Goal: Check status: Check status

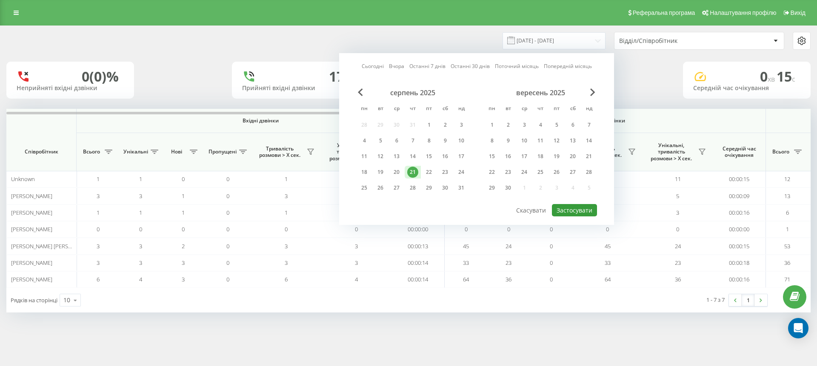
click at [564, 206] on button "Застосувати" at bounding box center [574, 210] width 45 height 12
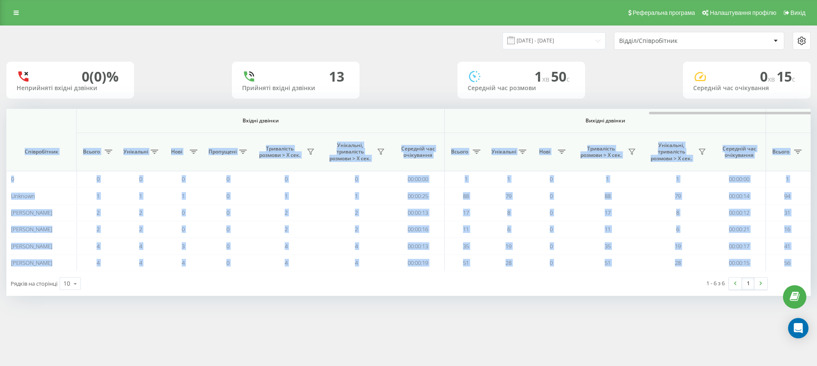
scroll to position [0, 383]
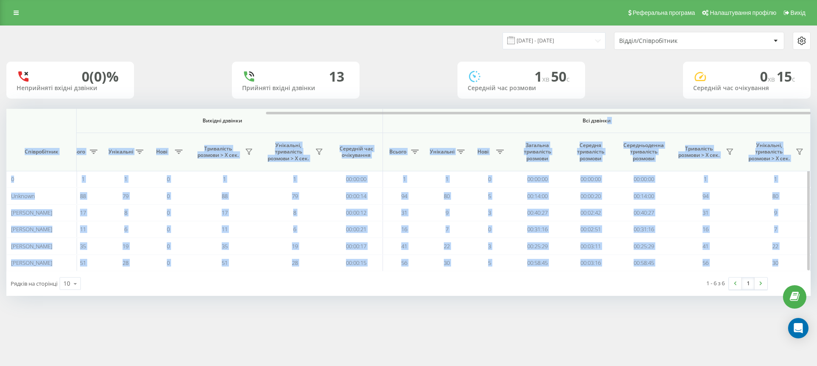
drag, startPoint x: 453, startPoint y: 119, endPoint x: 643, endPoint y: 119, distance: 189.8
click at [640, 119] on div "Вхідні дзвінки Вихідні дзвінки Всі дзвінки Співробітник Всього Унікальні Нові П…" at bounding box center [408, 190] width 804 height 163
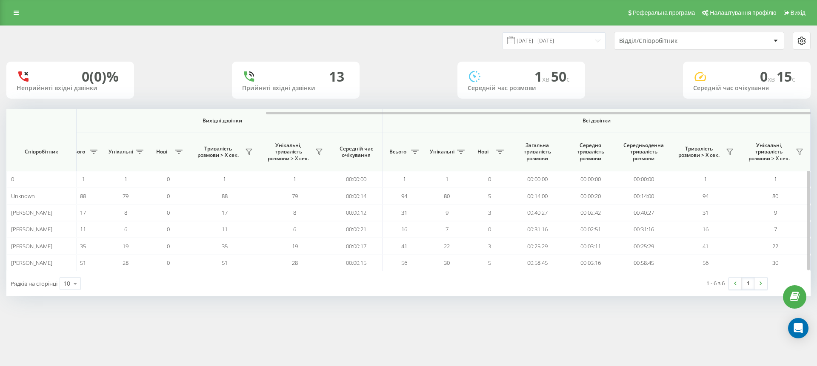
click at [548, 124] on span "Всі дзвінки" at bounding box center [596, 120] width 377 height 7
drag, startPoint x: 529, startPoint y: 42, endPoint x: 530, endPoint y: 47, distance: 5.5
click at [529, 42] on input "[DATE] - [DATE]" at bounding box center [553, 40] width 103 height 17
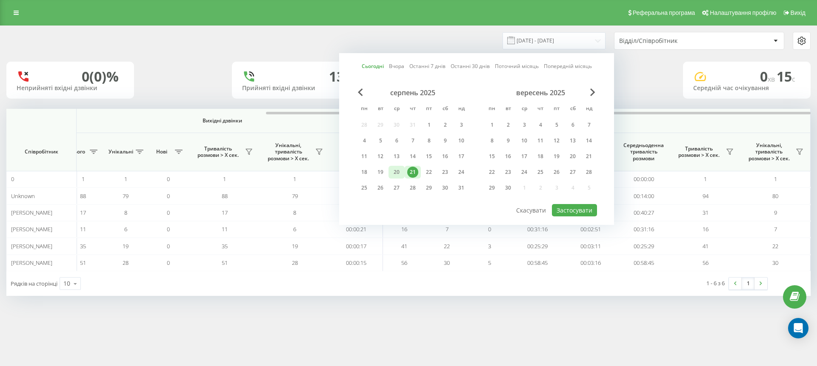
drag, startPoint x: 394, startPoint y: 174, endPoint x: 400, endPoint y: 174, distance: 6.0
click at [394, 174] on div "20" at bounding box center [396, 172] width 11 height 11
click at [584, 206] on button "Застосувати" at bounding box center [574, 210] width 45 height 12
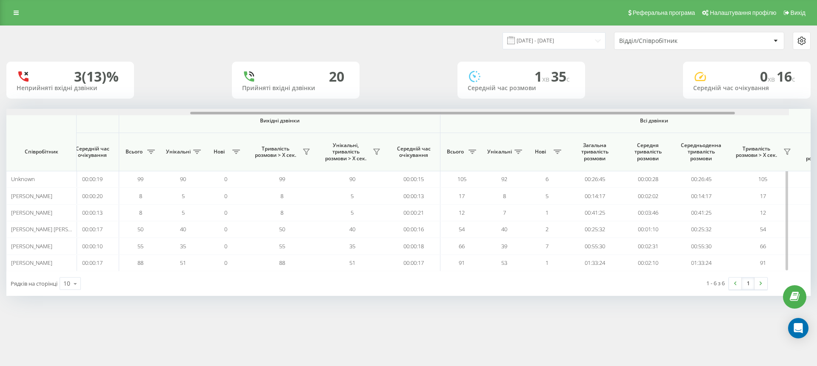
drag, startPoint x: 382, startPoint y: 112, endPoint x: 602, endPoint y: 134, distance: 221.1
click at [602, 134] on div "Вхідні дзвінки Вихідні дзвінки Всі дзвінки Співробітник Всього Унікальні Нові П…" at bounding box center [408, 190] width 804 height 163
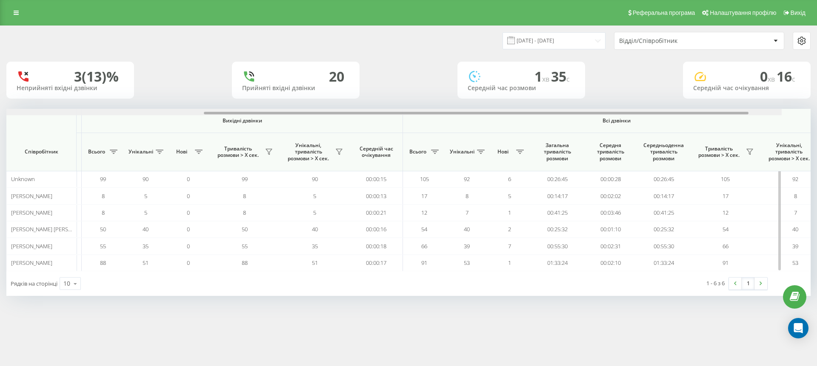
drag, startPoint x: 507, startPoint y: 113, endPoint x: 531, endPoint y: 114, distance: 24.3
click at [531, 114] on div at bounding box center [476, 113] width 545 height 3
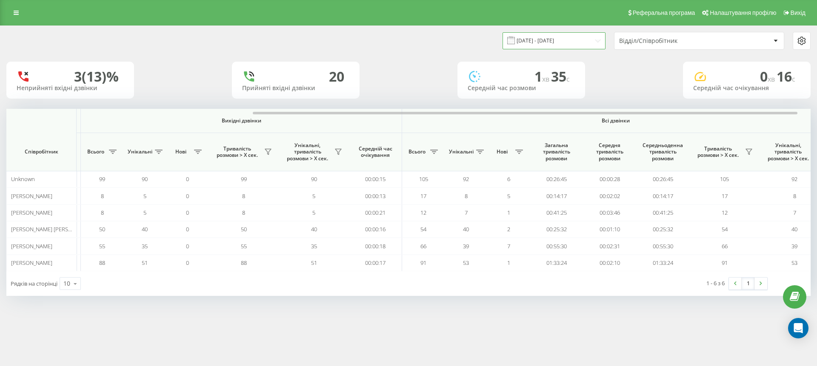
click at [545, 46] on input "[DATE] - [DATE]" at bounding box center [553, 40] width 103 height 17
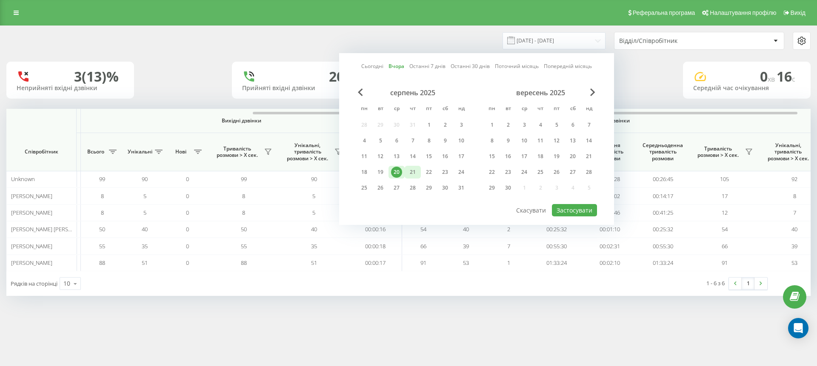
click at [411, 171] on div "21" at bounding box center [412, 172] width 11 height 11
click at [560, 210] on button "Застосувати" at bounding box center [574, 210] width 45 height 12
type input "[DATE] - [DATE]"
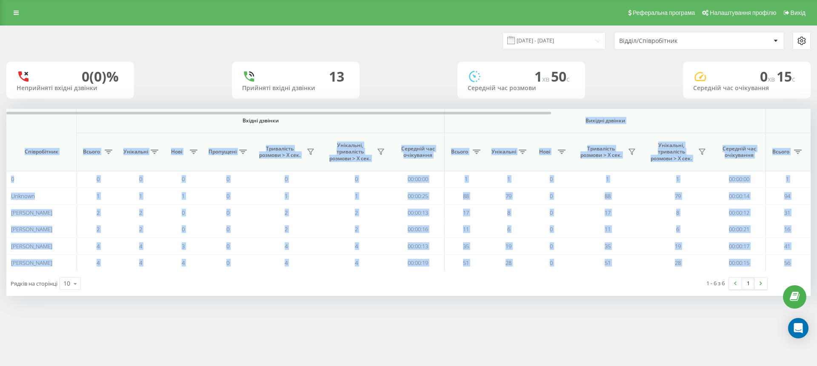
drag, startPoint x: 534, startPoint y: 115, endPoint x: 560, endPoint y: 106, distance: 26.9
click at [574, 111] on div "Вхідні дзвінки Вихідні дзвінки Всі дзвінки Співробітник Всього Унікальні Нові П…" at bounding box center [408, 190] width 804 height 163
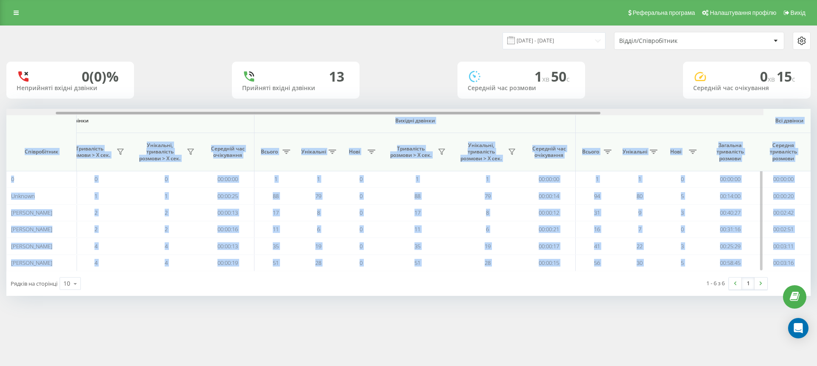
scroll to position [0, 383]
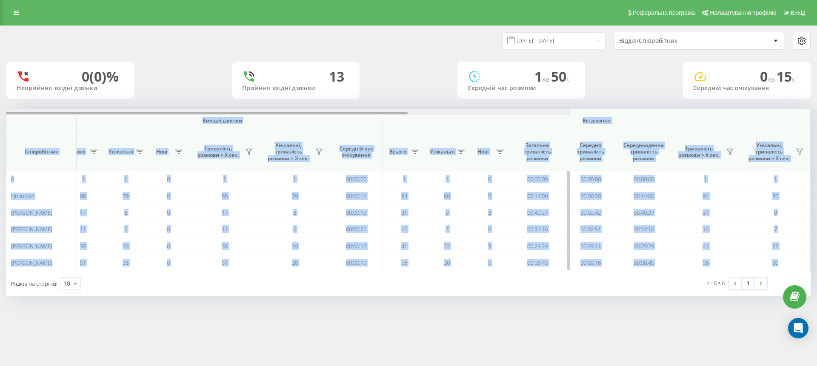
drag, startPoint x: 565, startPoint y: 114, endPoint x: 794, endPoint y: 139, distance: 230.6
click at [799, 140] on div "Вхідні дзвінки Вихідні дзвінки Всі дзвінки Співробітник Всього Унікальні Нові П…" at bounding box center [408, 190] width 804 height 163
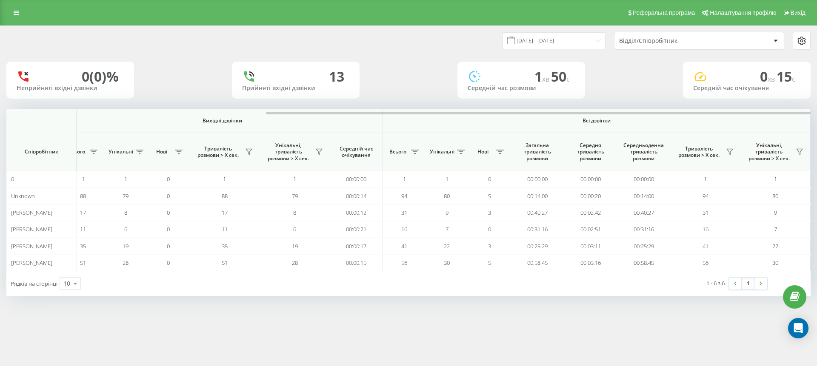
click at [670, 88] on div "0 (0)% Неприйняті вхідні дзвінки 13 Прийняті вхідні дзвінки 1 хв 50 c Середній …" at bounding box center [408, 80] width 804 height 37
